Goal: Information Seeking & Learning: Learn about a topic

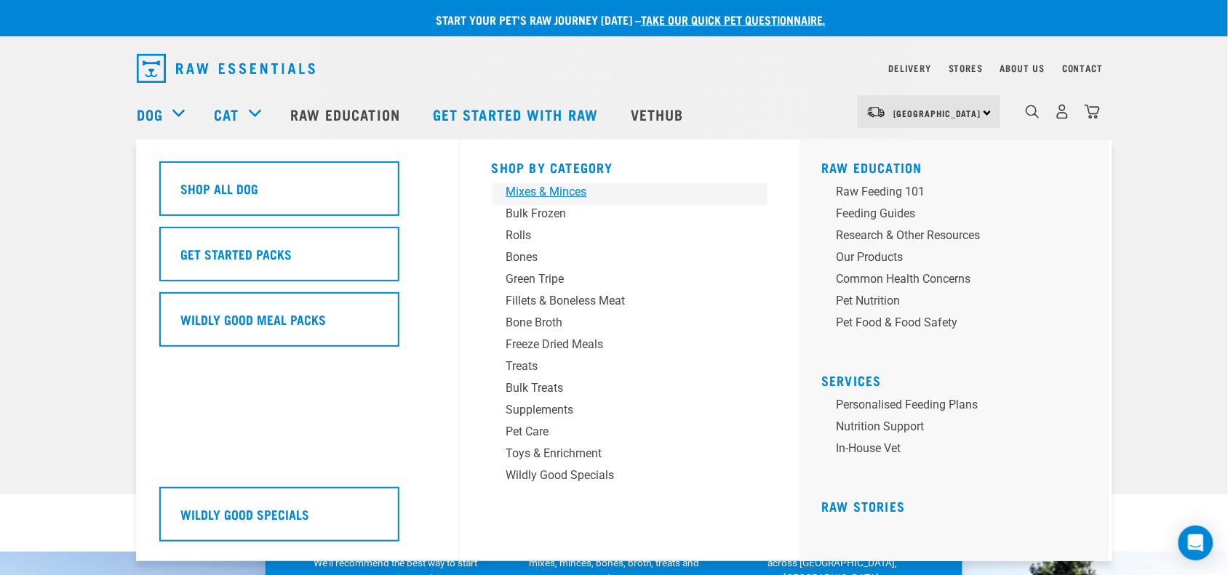
click at [564, 191] on div "Mixes & Minces" at bounding box center [619, 191] width 227 height 17
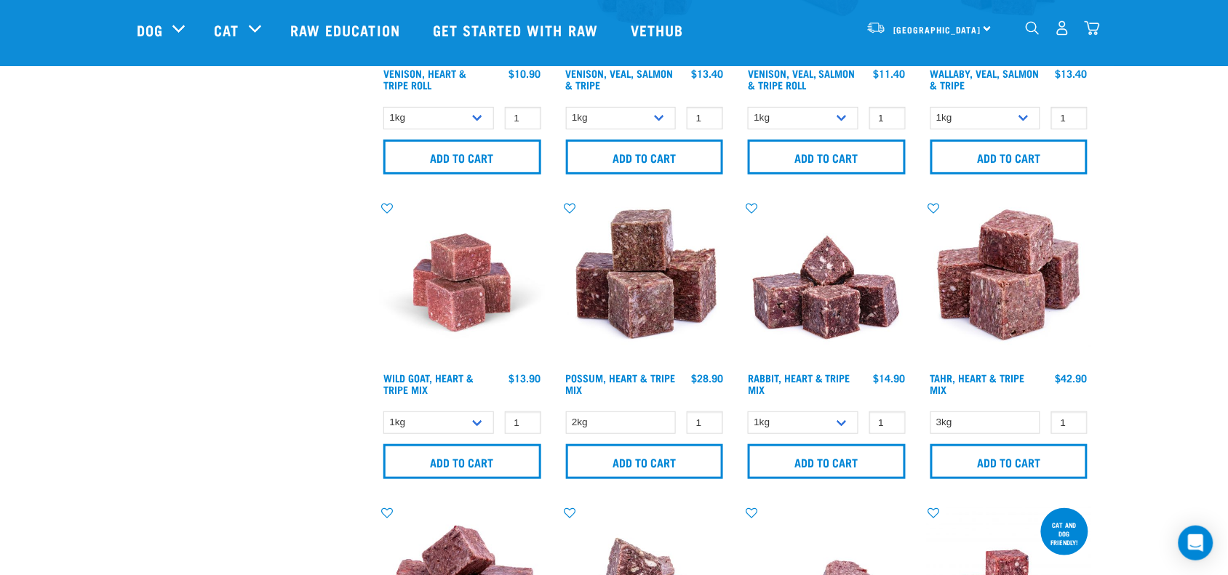
scroll to position [2091, 0]
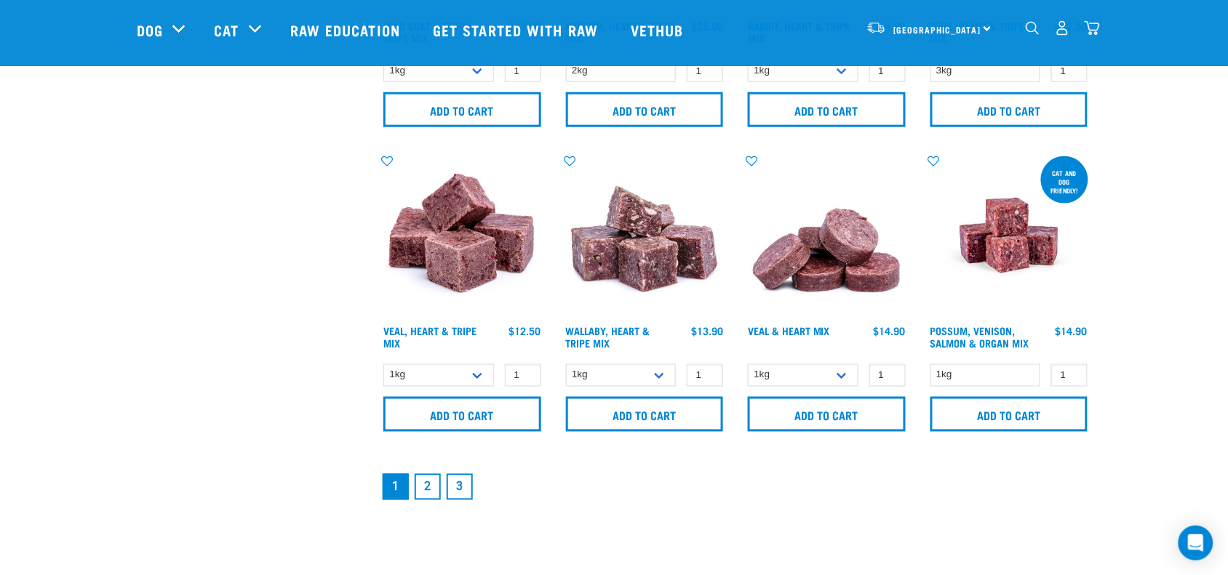
click at [455, 488] on link "3" at bounding box center [460, 487] width 26 height 26
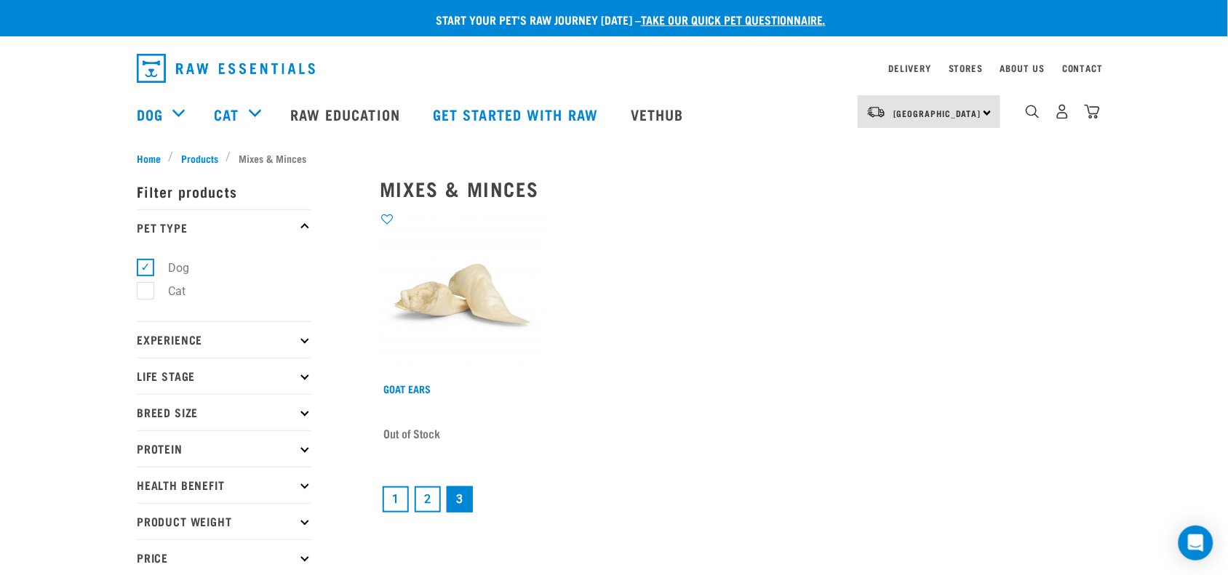
click at [420, 493] on link "2" at bounding box center [428, 500] width 26 height 26
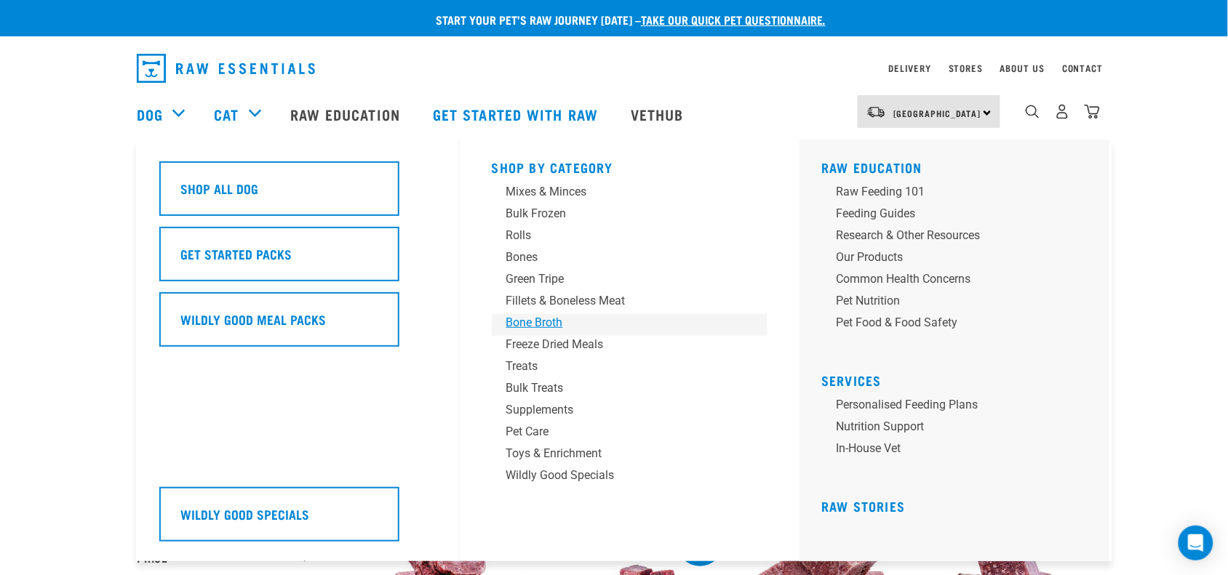
click at [567, 319] on div "Bone Broth" at bounding box center [619, 322] width 227 height 17
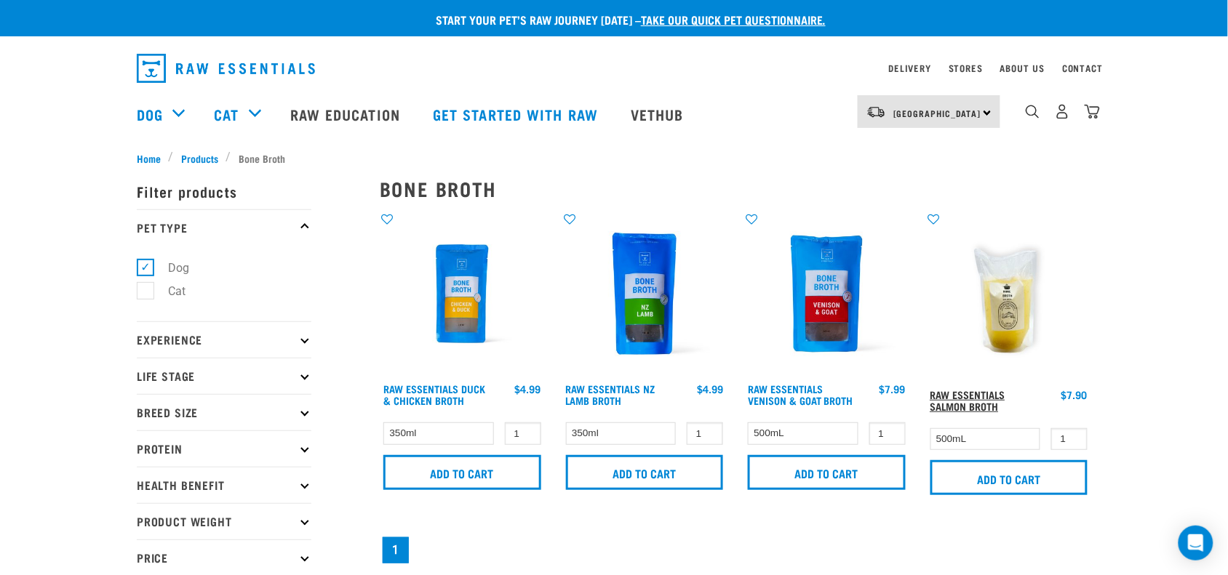
click at [978, 402] on link "Raw Essentials Salmon Broth" at bounding box center [967, 400] width 75 height 17
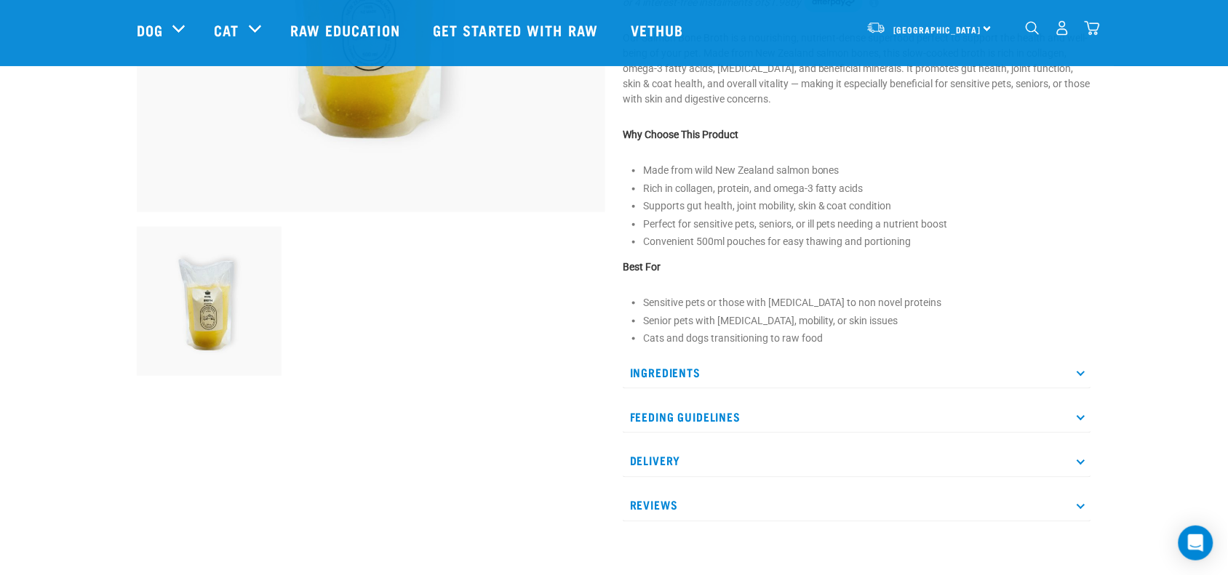
scroll to position [364, 0]
click at [695, 378] on p "Ingredients" at bounding box center [857, 371] width 468 height 33
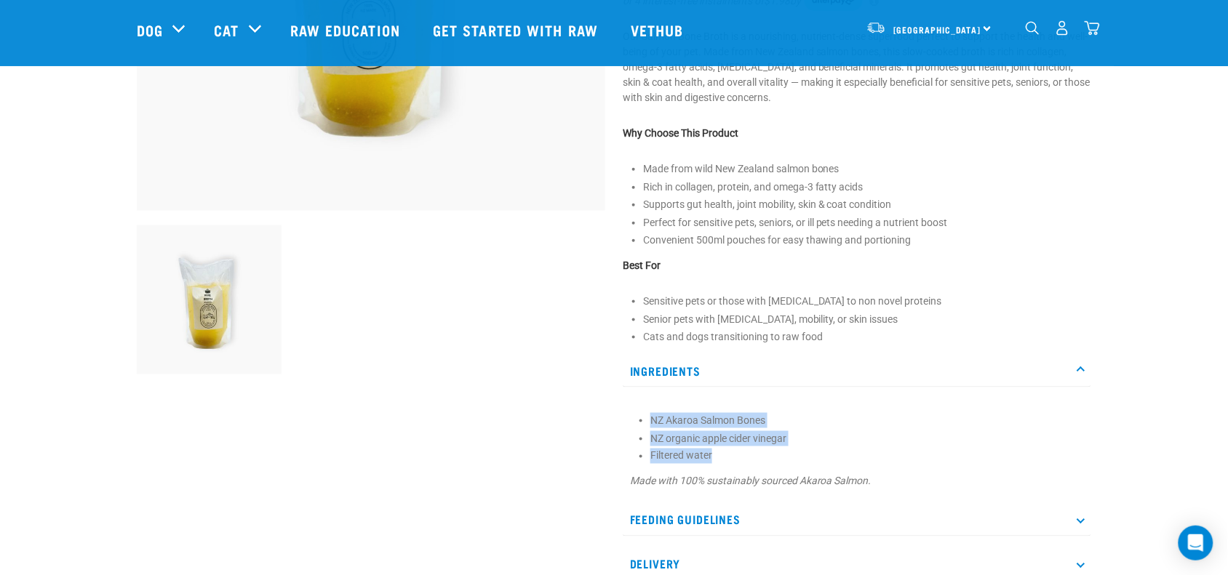
drag, startPoint x: 714, startPoint y: 460, endPoint x: 631, endPoint y: 426, distance: 89.4
click at [631, 426] on section "NZ Akaroa Salmon Bones NZ organic apple cider vinegar Filtered water Made with …" at bounding box center [857, 451] width 454 height 76
click at [650, 427] on li "NZ Akaroa Salmon Bones" at bounding box center [867, 420] width 434 height 15
drag, startPoint x: 642, startPoint y: 418, endPoint x: 733, endPoint y: 456, distance: 97.8
click at [733, 456] on section "NZ Akaroa Salmon Bones NZ organic apple cider vinegar Filtered water Made with …" at bounding box center [857, 451] width 454 height 76
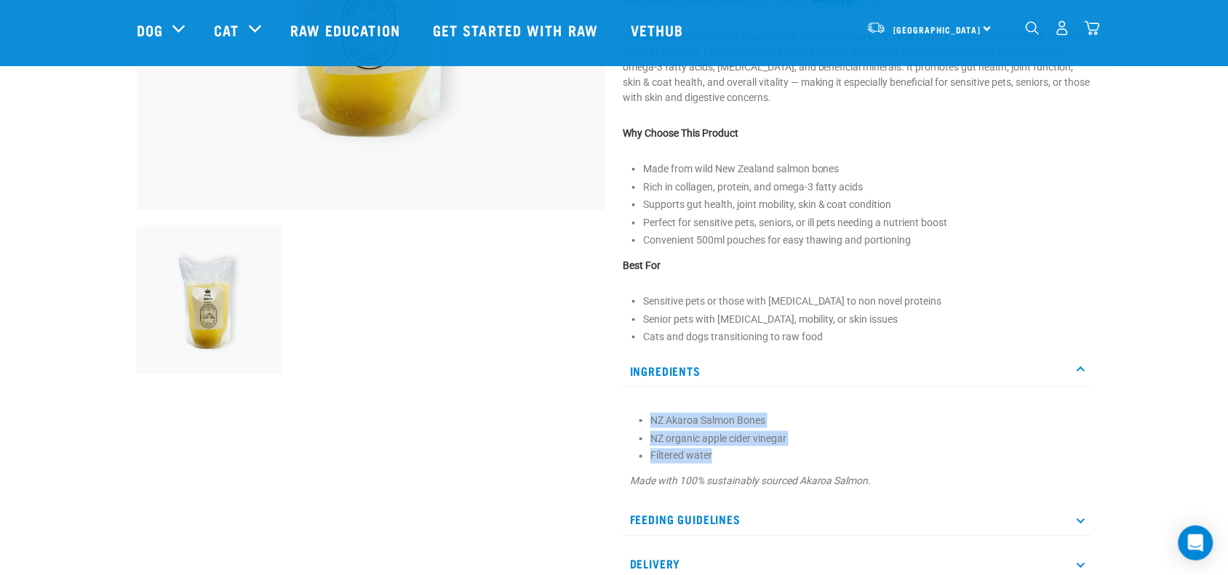
copy ul "NZ Akaroa Salmon Bones NZ organic apple cider vinegar Filtered water"
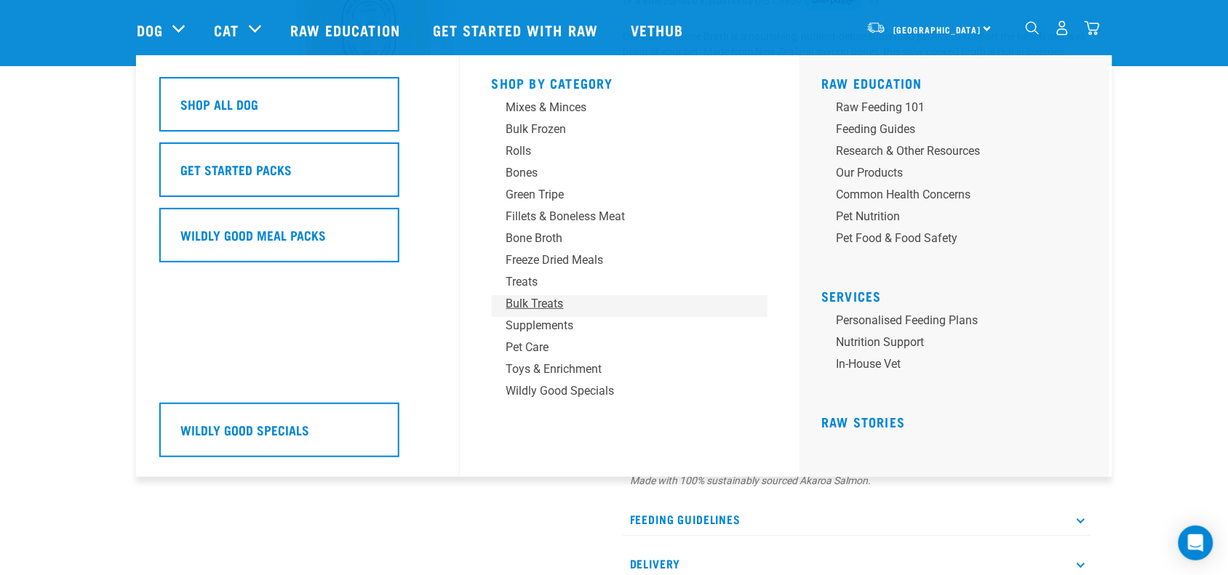
click at [564, 314] on link "Bulk Treats" at bounding box center [630, 306] width 276 height 22
click at [564, 330] on div "Supplements" at bounding box center [619, 325] width 227 height 17
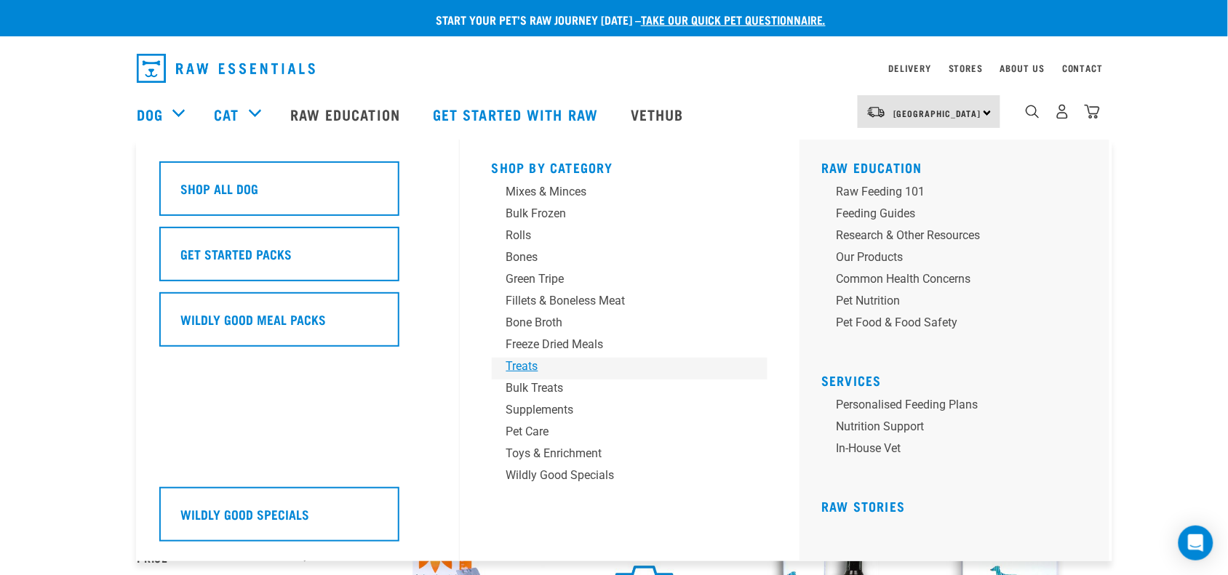
click at [532, 362] on div "Treats" at bounding box center [619, 366] width 227 height 17
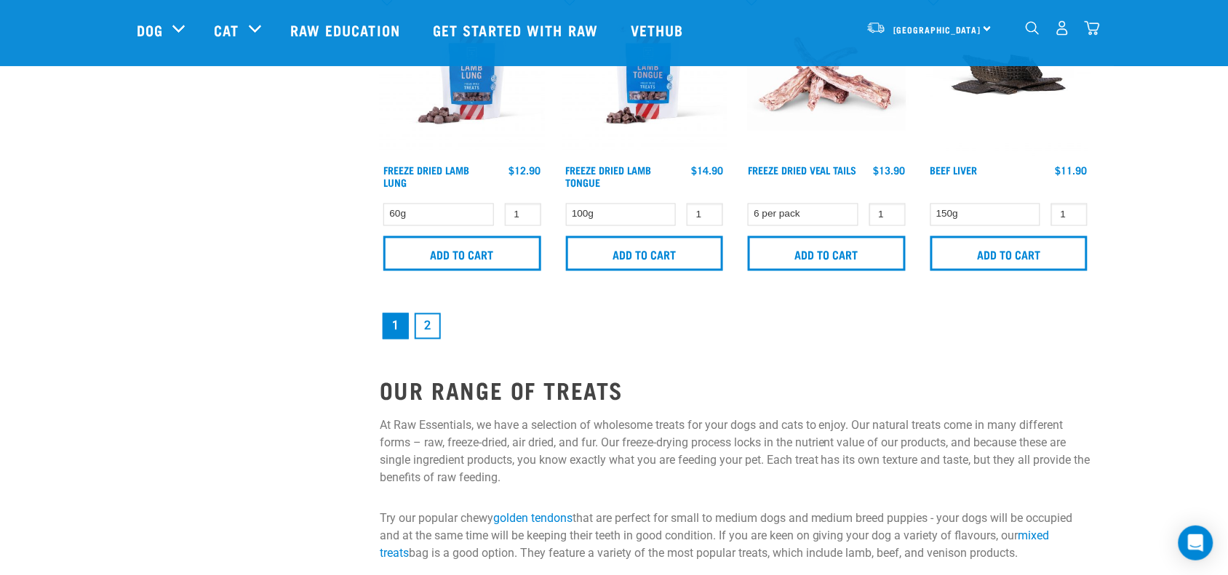
scroll to position [2182, 0]
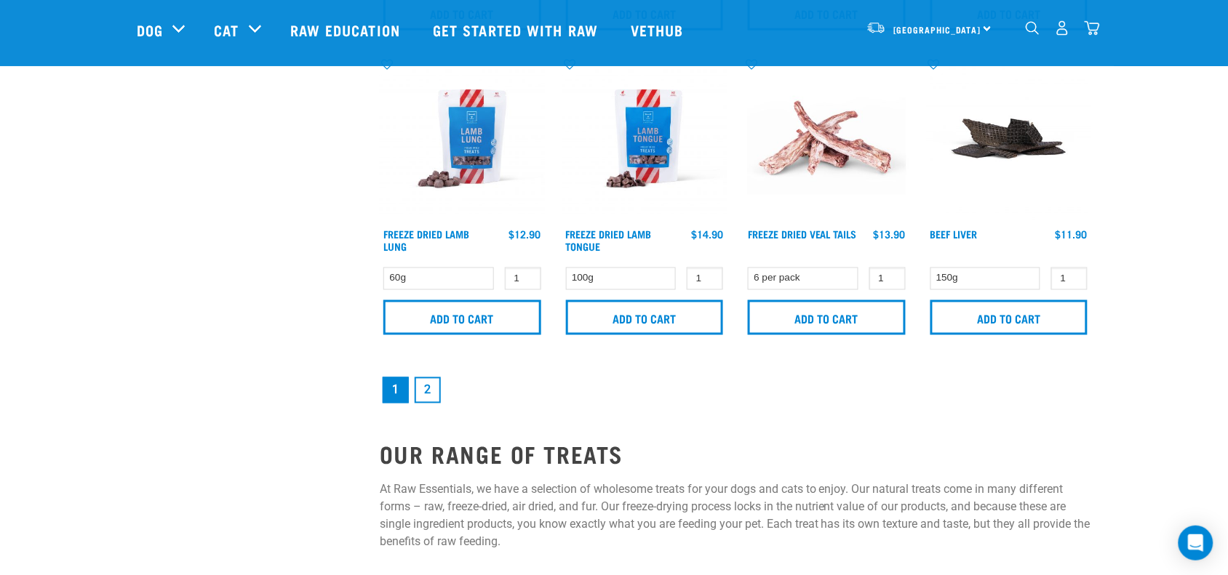
click at [431, 380] on link "2" at bounding box center [428, 391] width 26 height 26
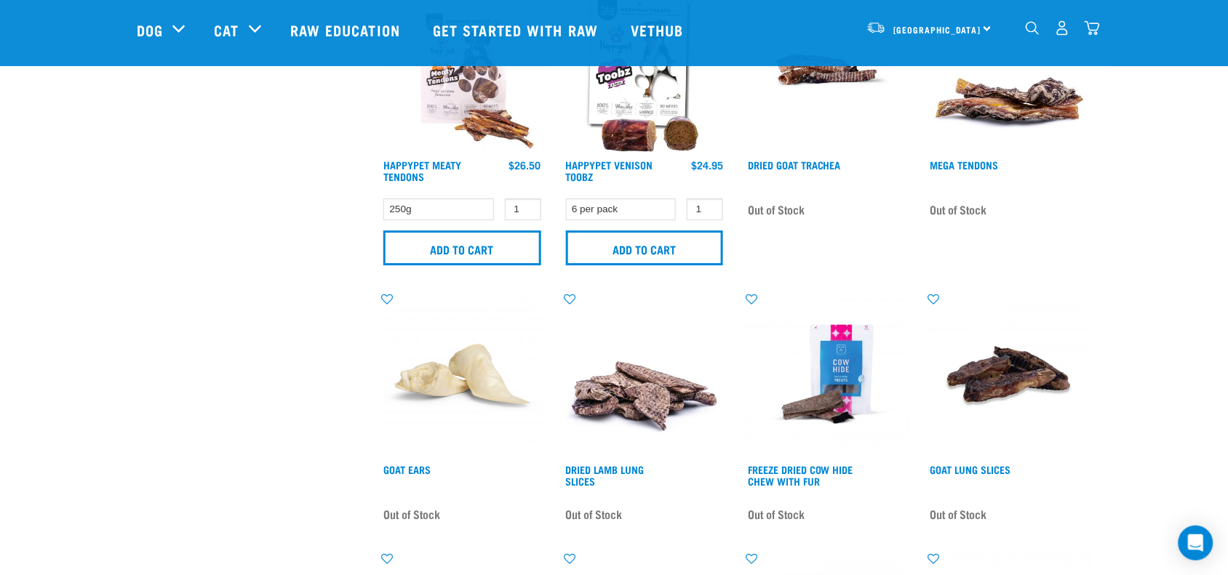
scroll to position [1273, 0]
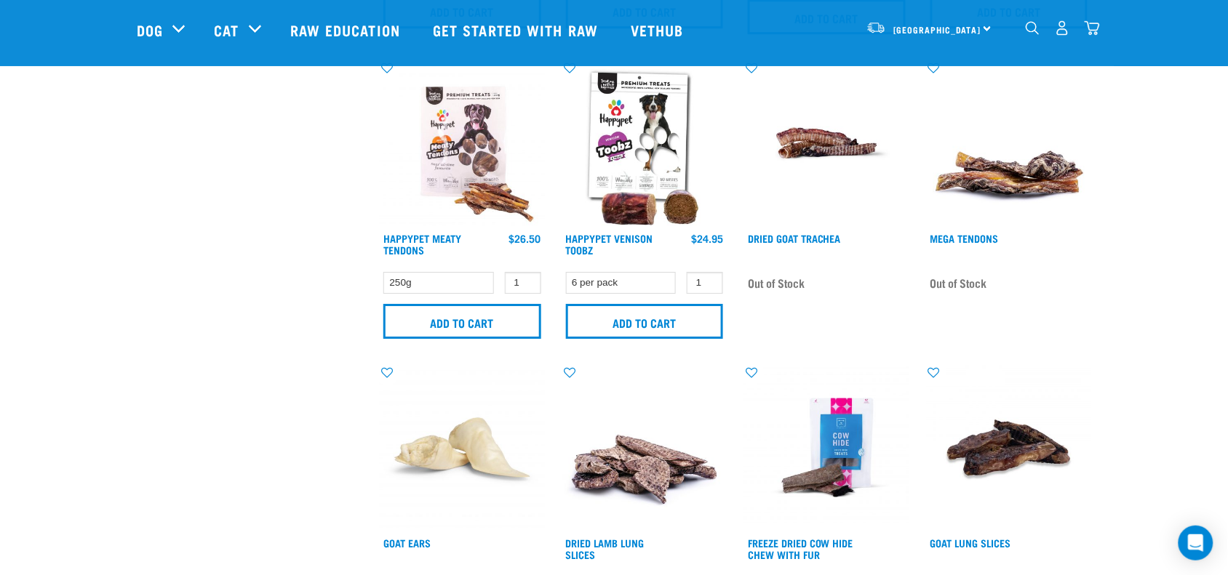
click at [1026, 23] on div "dropdown navigation" at bounding box center [1032, 27] width 15 height 15
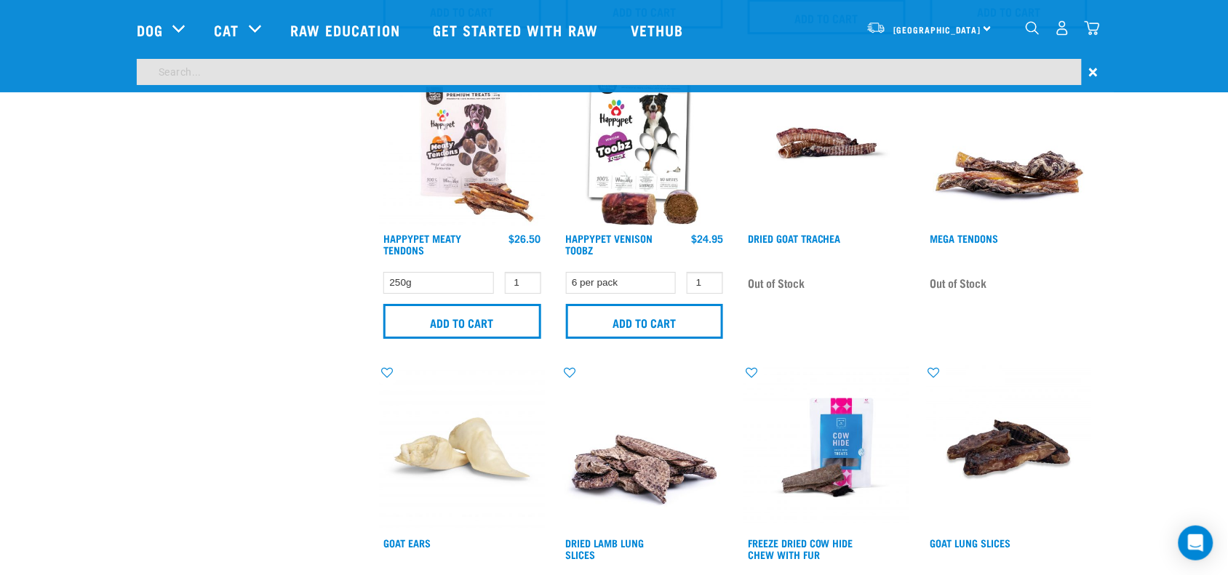
scroll to position [1229, 0]
click at [980, 65] on input "search" at bounding box center [609, 72] width 945 height 26
type input "protein powder"
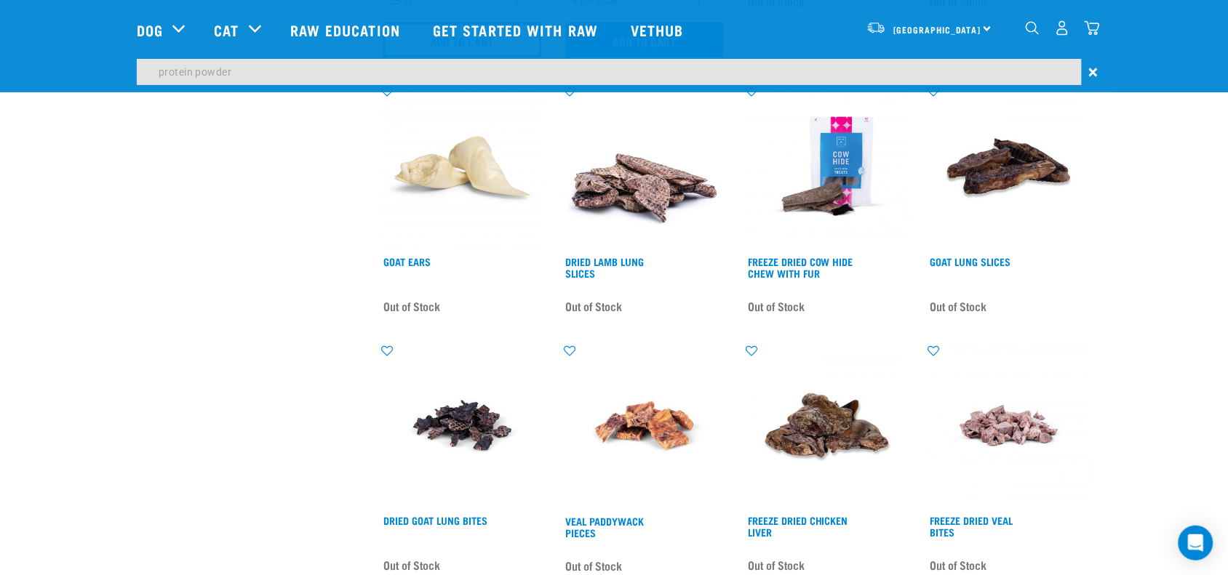
scroll to position [1502, 0]
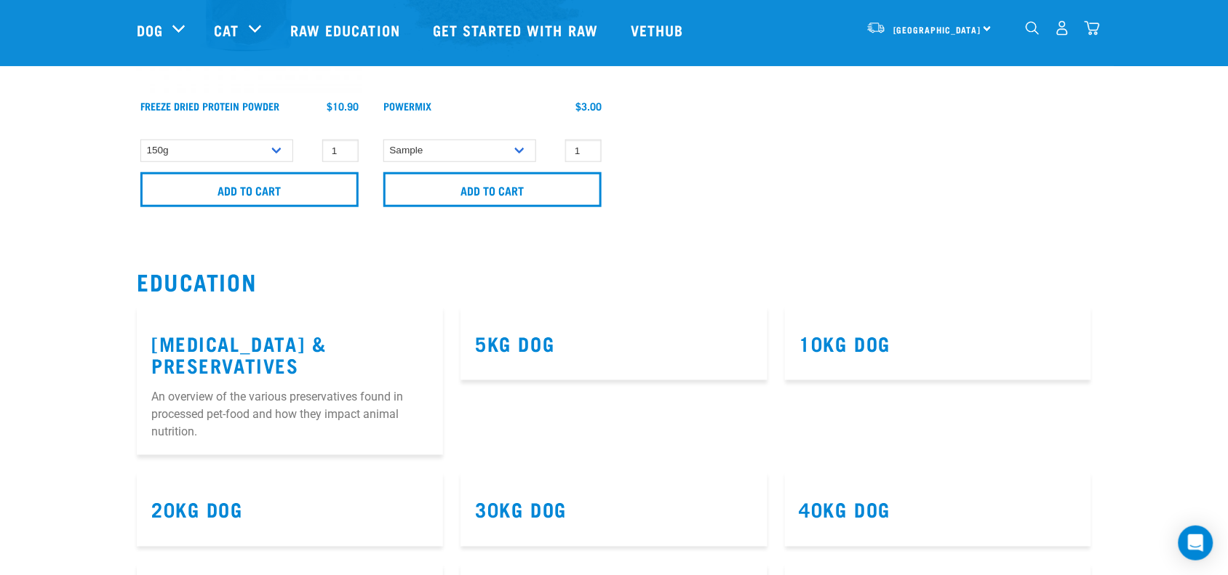
scroll to position [182, 0]
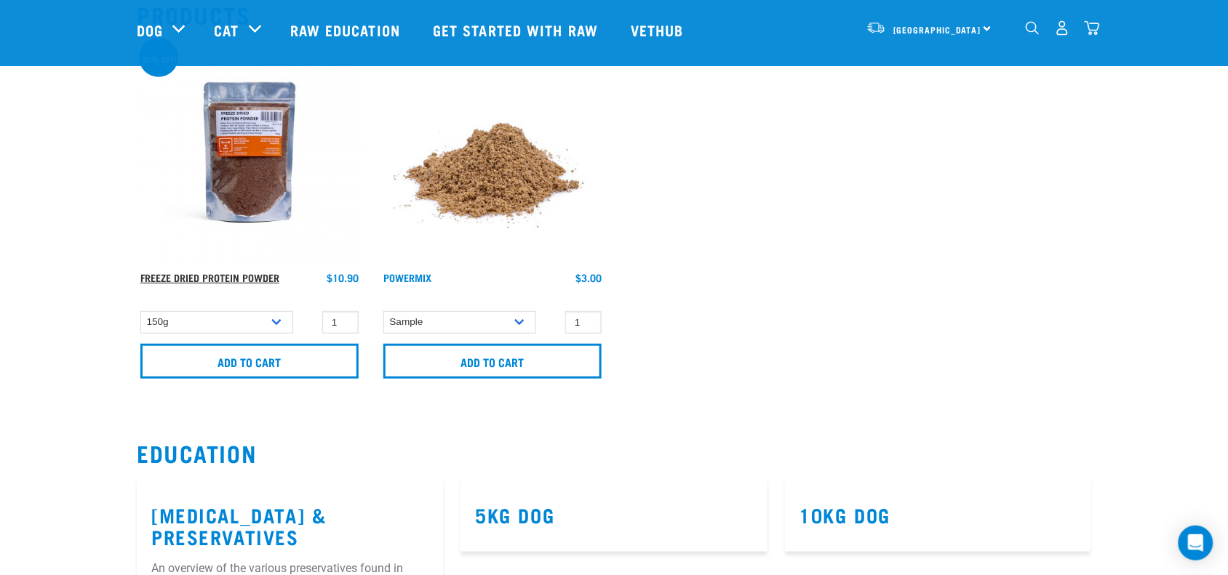
click at [266, 280] on link "Freeze Dried Protein Powder" at bounding box center [209, 277] width 139 height 5
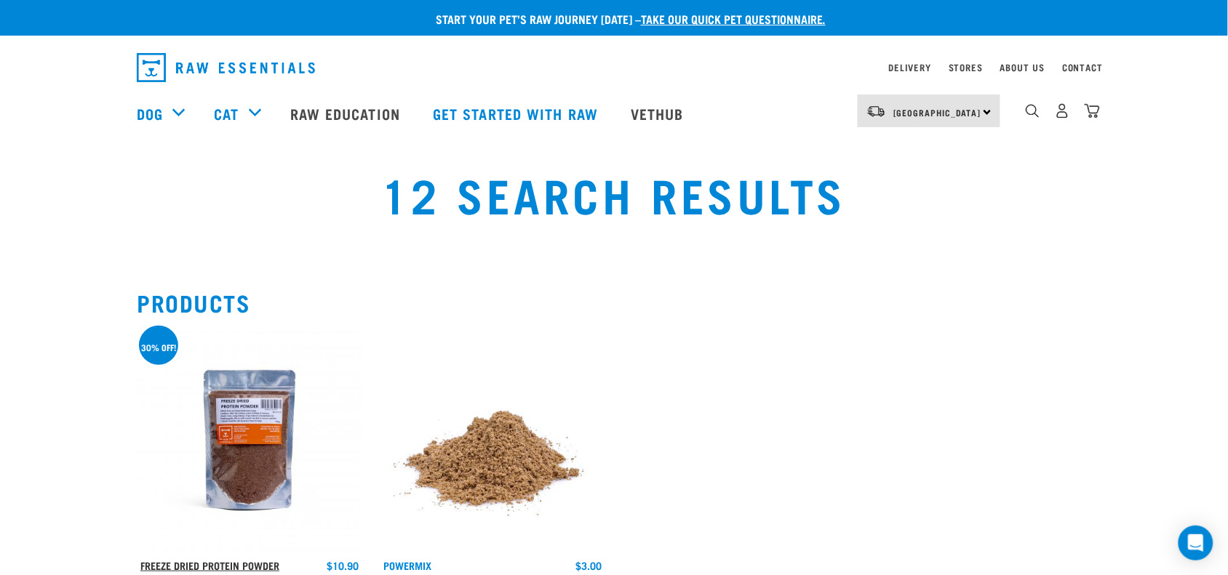
scroll to position [0, 0]
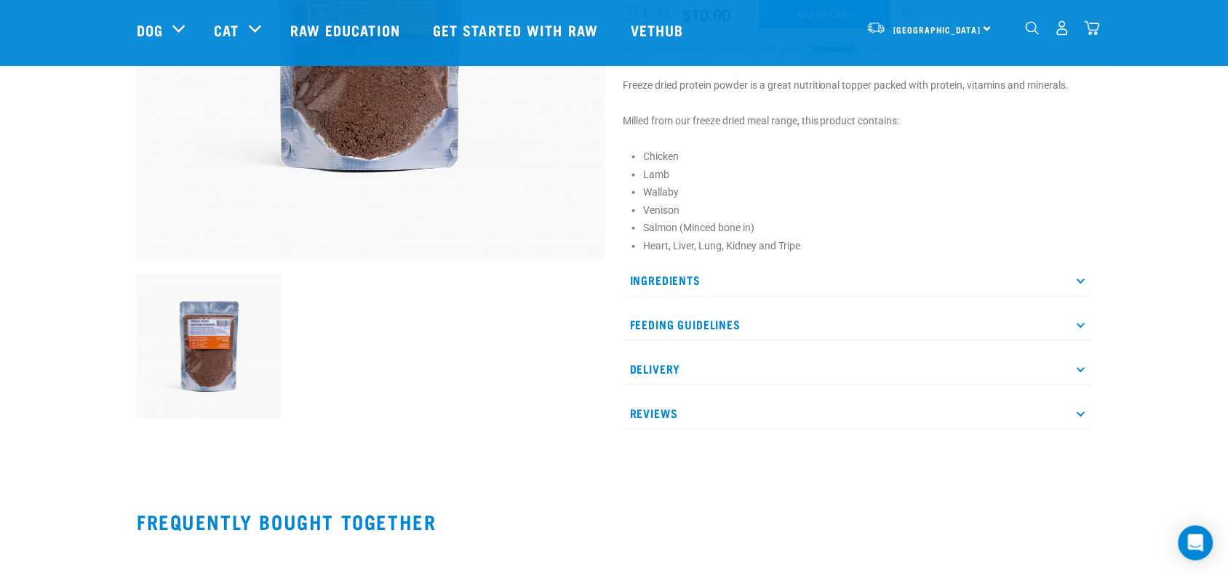
scroll to position [364, 0]
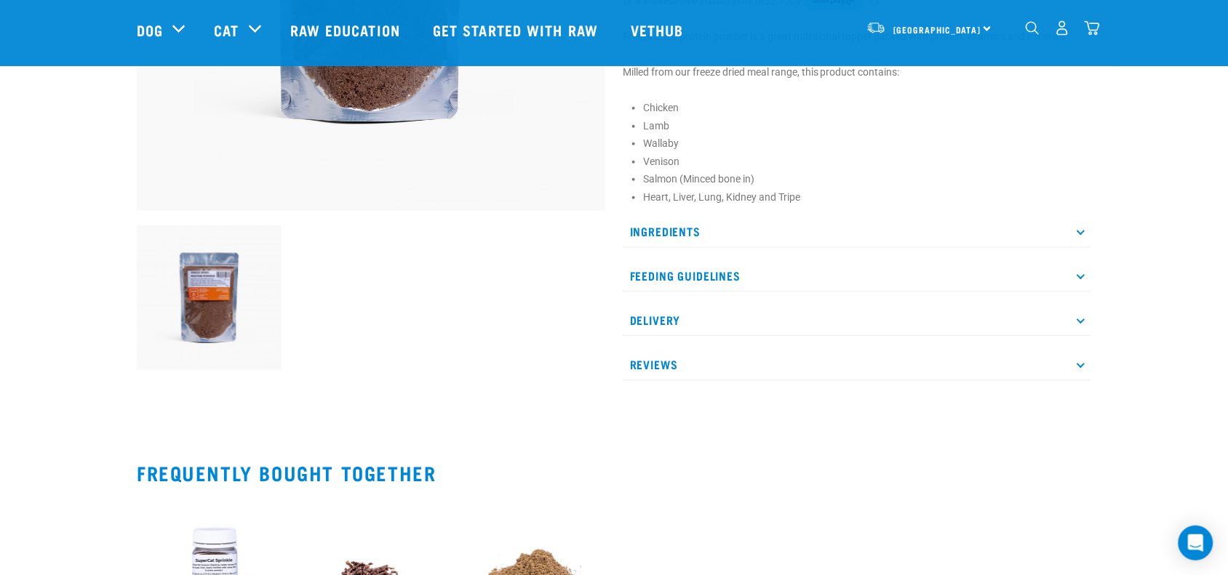
click at [790, 284] on p "Feeding Guidelines" at bounding box center [857, 276] width 468 height 33
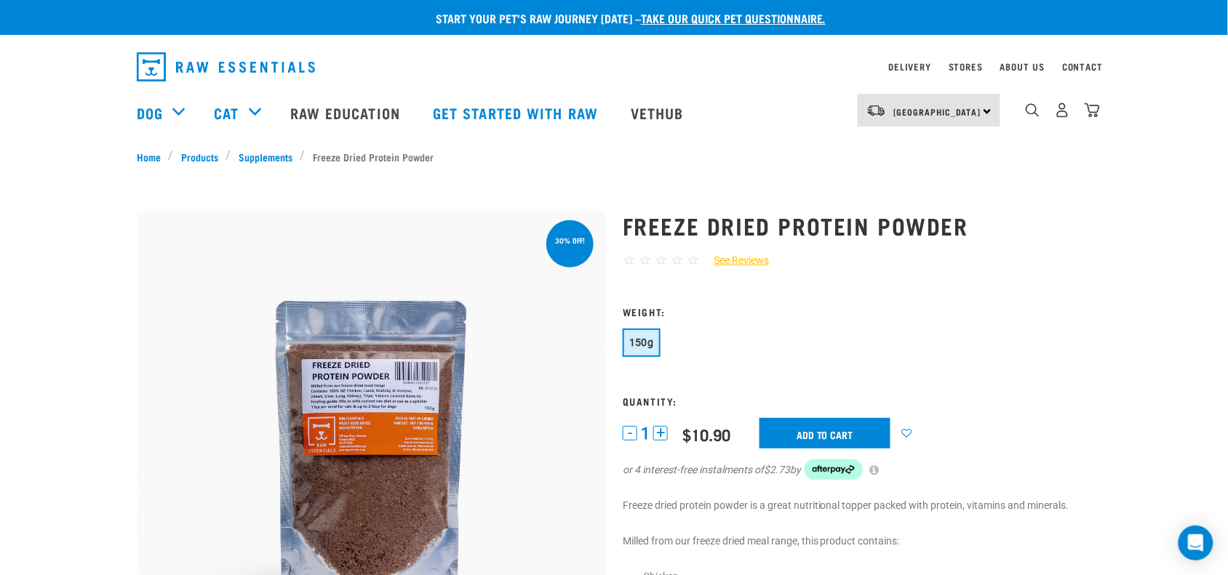
scroll to position [0, 0]
